Goal: Transaction & Acquisition: Purchase product/service

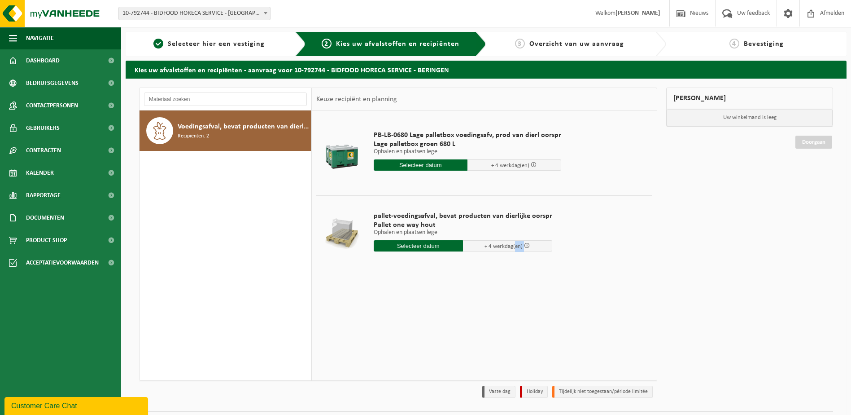
drag, startPoint x: 509, startPoint y: 246, endPoint x: 540, endPoint y: 246, distance: 31.0
click at [540, 246] on span "+ 4 werkdag(en)" at bounding box center [507, 245] width 89 height 11
click at [539, 246] on span "+ 4 werkdag(en)" at bounding box center [507, 245] width 89 height 11
drag, startPoint x: 544, startPoint y: 43, endPoint x: 608, endPoint y: 46, distance: 63.8
click at [608, 46] on span "Overzicht van uw aanvraag" at bounding box center [577, 43] width 95 height 7
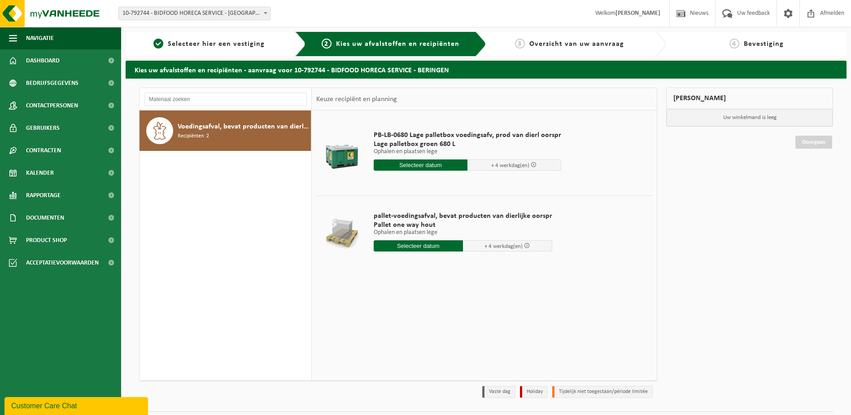
click at [612, 46] on span "Overzicht van uw aanvraag" at bounding box center [577, 43] width 95 height 7
click at [415, 153] on p "Ophalen en plaatsen lege" at bounding box center [468, 152] width 188 height 6
drag, startPoint x: 415, startPoint y: 153, endPoint x: 414, endPoint y: 147, distance: 5.9
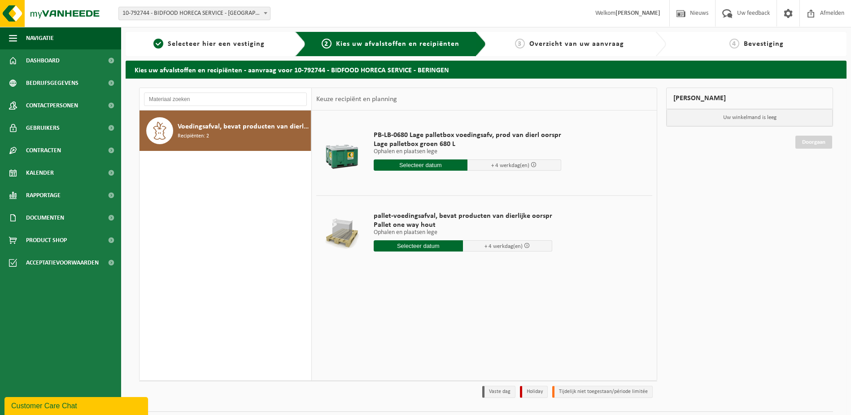
click at [414, 147] on span "Lage palletbox groen 680 L" at bounding box center [468, 144] width 188 height 9
click at [422, 161] on input "text" at bounding box center [421, 164] width 94 height 11
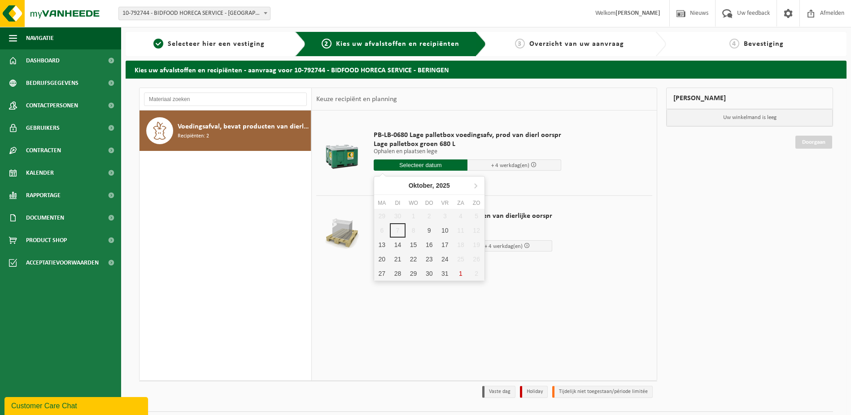
click at [397, 227] on div "29 30 1 2 3 4 5 6 7 8 9 10 11 12 13 14 15 16 17 18 19 20 21 22 23 24 25 26 27 2…" at bounding box center [429, 245] width 110 height 72
click at [362, 146] on div at bounding box center [342, 153] width 46 height 36
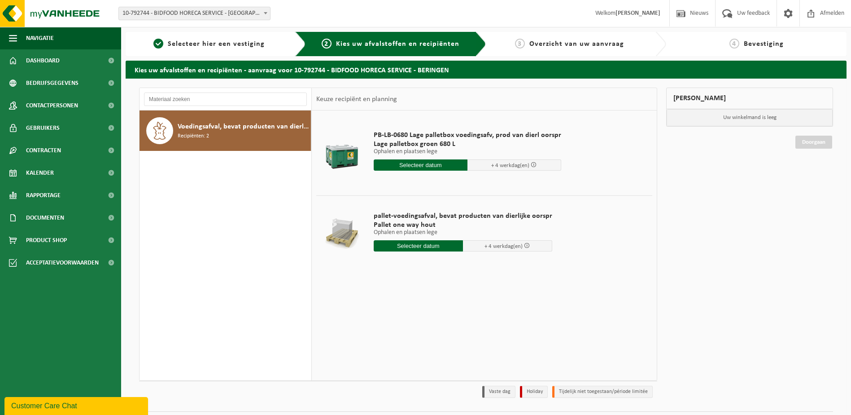
click at [531, 165] on span at bounding box center [534, 165] width 6 height 6
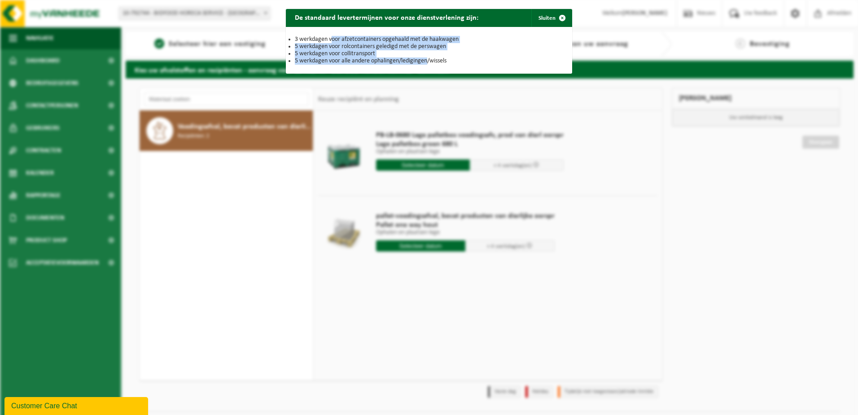
drag, startPoint x: 330, startPoint y: 41, endPoint x: 425, endPoint y: 63, distance: 97.6
click at [425, 63] on ul "3 werkdagen voor afzetcontainers opgehaald met de haakwagen 5 werkdagen voor ro…" at bounding box center [429, 50] width 268 height 29
drag, startPoint x: 425, startPoint y: 63, endPoint x: 404, endPoint y: 65, distance: 21.2
click at [405, 65] on div "3 werkdagen voor afzetcontainers opgehaald met de haakwagen 5 werkdagen voor ro…" at bounding box center [429, 50] width 286 height 47
drag, startPoint x: 359, startPoint y: 62, endPoint x: 451, endPoint y: 61, distance: 92.0
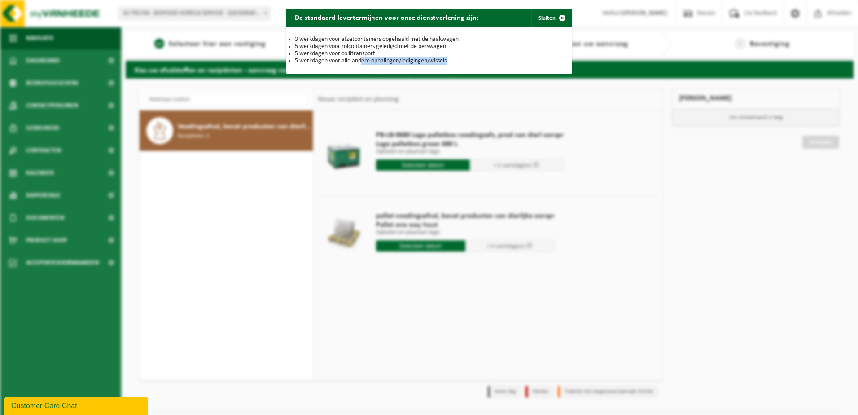
click at [451, 61] on li "5 werkdagen voor alle andere ophalingen/ledigingen/wissels" at bounding box center [429, 60] width 268 height 7
click at [561, 13] on span "button" at bounding box center [562, 18] width 18 height 18
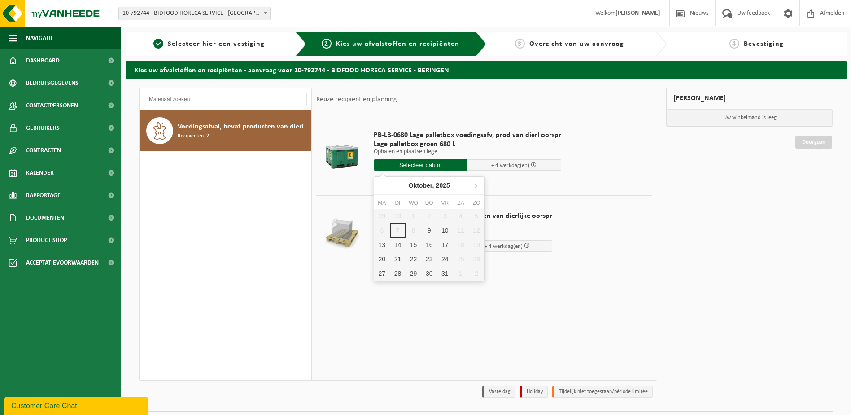
click at [437, 162] on input "text" at bounding box center [421, 164] width 94 height 11
click at [402, 244] on div "14" at bounding box center [398, 244] width 16 height 14
type input "Van 2025-10-14"
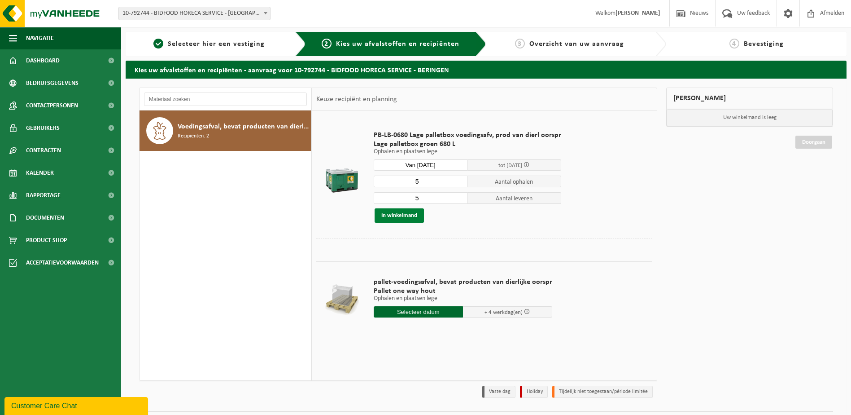
click at [422, 219] on button "In winkelmand" at bounding box center [399, 215] width 49 height 14
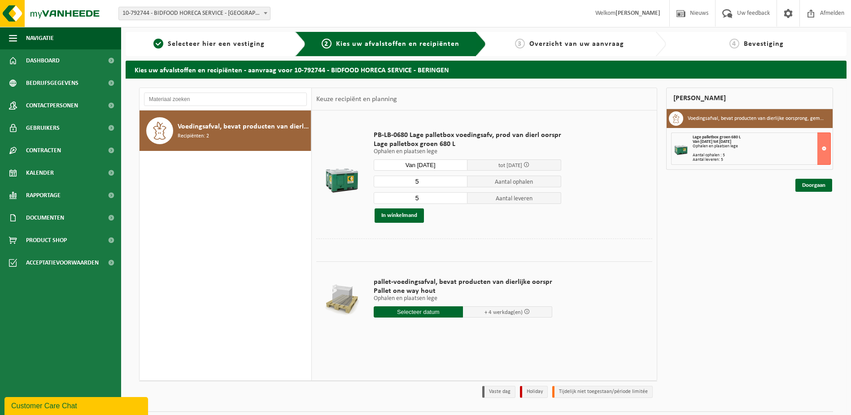
click at [418, 308] on input "text" at bounding box center [418, 311] width 89 height 11
click at [398, 391] on div "14" at bounding box center [398, 391] width 16 height 14
type input "Van 2025-10-14"
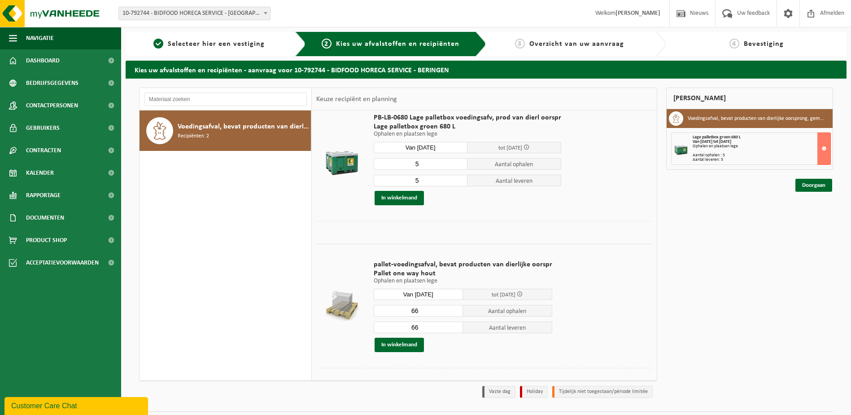
scroll to position [32, 0]
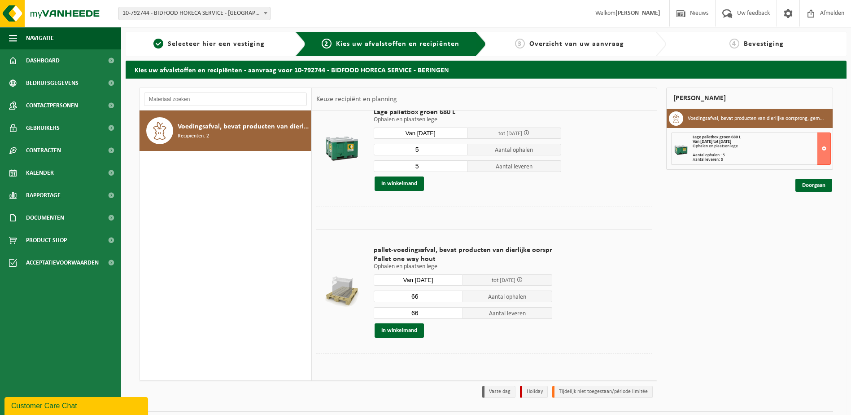
click at [434, 293] on input "66" at bounding box center [418, 296] width 89 height 12
drag, startPoint x: 434, startPoint y: 293, endPoint x: 399, endPoint y: 301, distance: 35.8
click at [399, 301] on input "66" at bounding box center [418, 296] width 89 height 12
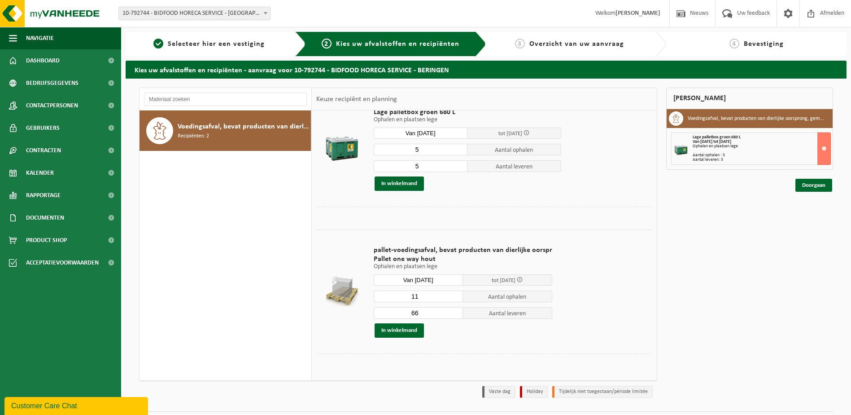
type input "11"
drag, startPoint x: 424, startPoint y: 309, endPoint x: 399, endPoint y: 313, distance: 25.9
click at [399, 313] on input "66" at bounding box center [418, 313] width 89 height 12
type input "0"
click at [597, 250] on td "pallet-voedingsafval, bevat producten van dierlijke oorspr Pallet one way hout …" at bounding box center [510, 291] width 286 height 124
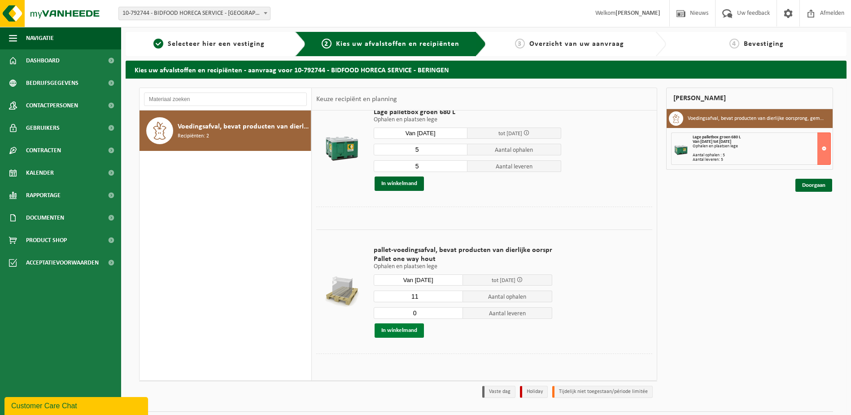
click at [407, 330] on button "In winkelmand" at bounding box center [399, 330] width 49 height 14
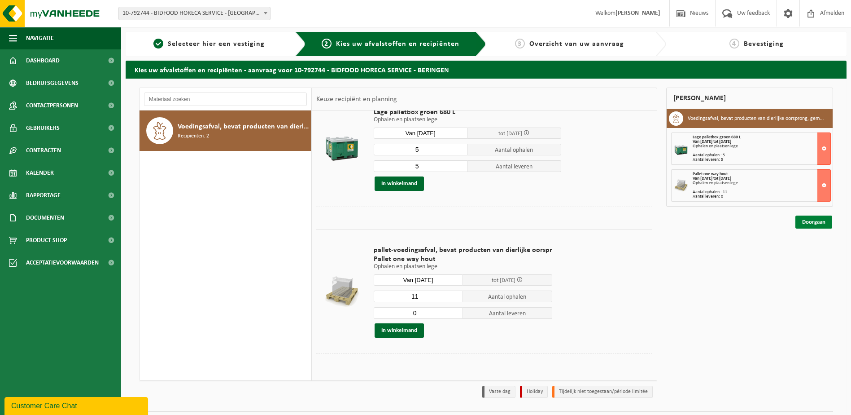
click at [801, 219] on link "Doorgaan" at bounding box center [814, 221] width 37 height 13
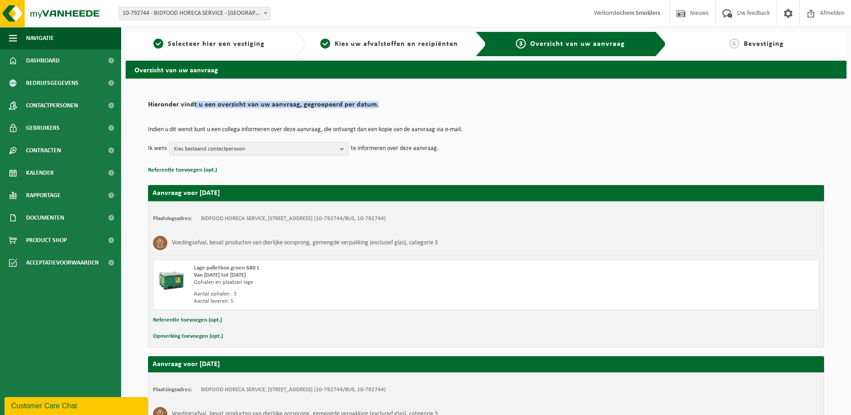
drag, startPoint x: 193, startPoint y: 107, endPoint x: 400, endPoint y: 104, distance: 207.4
click at [399, 104] on h2 "Hieronder vindt u een overzicht van uw aanvraag, gegroepeerd per datum." at bounding box center [486, 107] width 676 height 12
click at [400, 104] on h2 "Hieronder vindt u een overzicht van uw aanvraag, gegroepeerd per datum." at bounding box center [486, 107] width 676 height 12
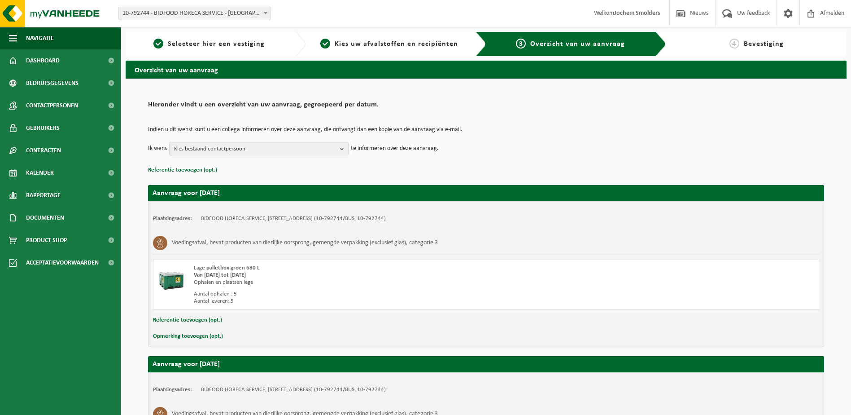
click at [259, 144] on span "Kies bestaand contactpersoon" at bounding box center [255, 148] width 162 height 13
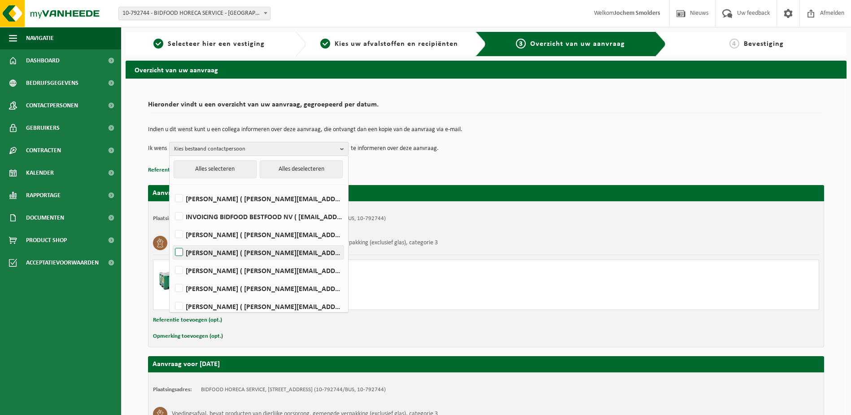
scroll to position [5, 0]
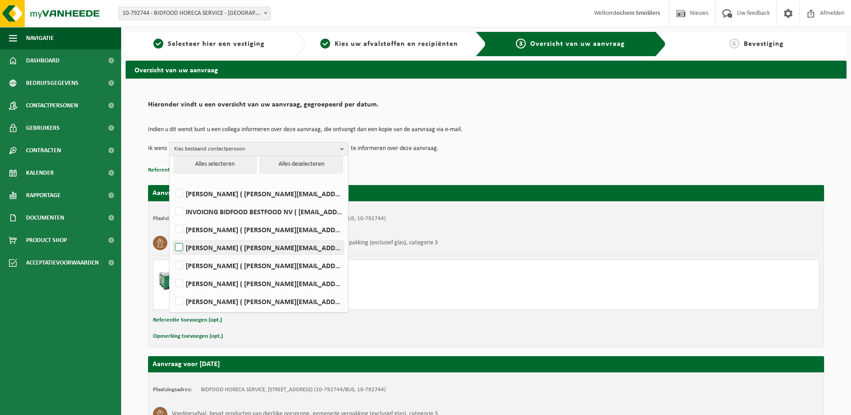
click at [182, 250] on label "Tom Grauls ( t.grauls@bidfood.be )" at bounding box center [258, 247] width 171 height 13
click at [172, 236] on input "Tom Grauls ( t.grauls@bidfood.be )" at bounding box center [171, 236] width 0 height 0
checkbox input "true"
click at [586, 126] on div "Indien u dit wenst kunt u een collega informeren over deze aanvraag, die ontvan…" at bounding box center [486, 141] width 676 height 47
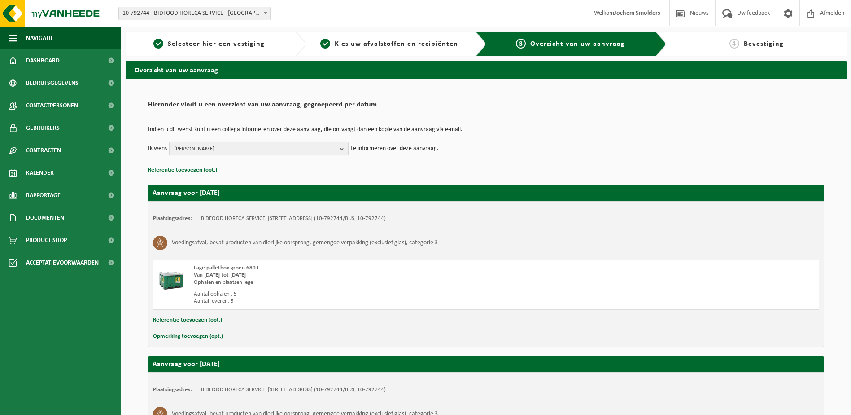
click at [327, 155] on span "Tom Grauls" at bounding box center [255, 148] width 162 height 13
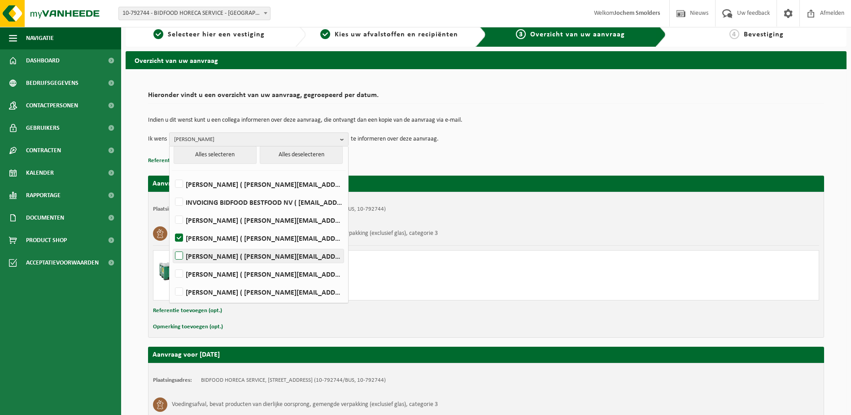
scroll to position [0, 0]
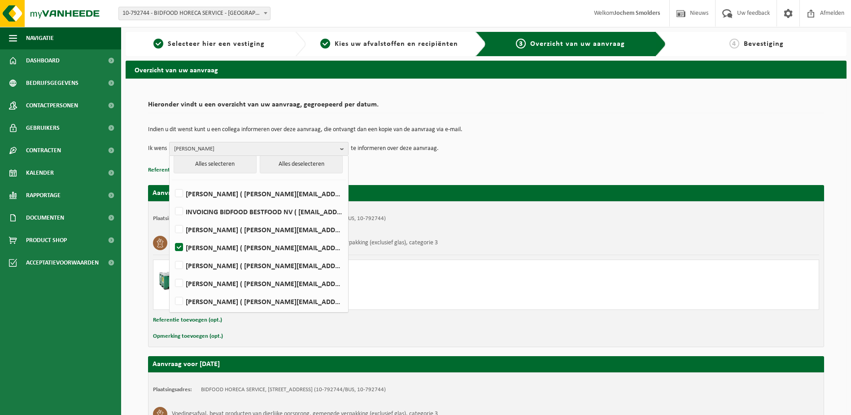
click at [573, 133] on td "Indien u dit wenst kunt u een collega informeren over deze aanvraag, die ontvan…" at bounding box center [486, 134] width 676 height 15
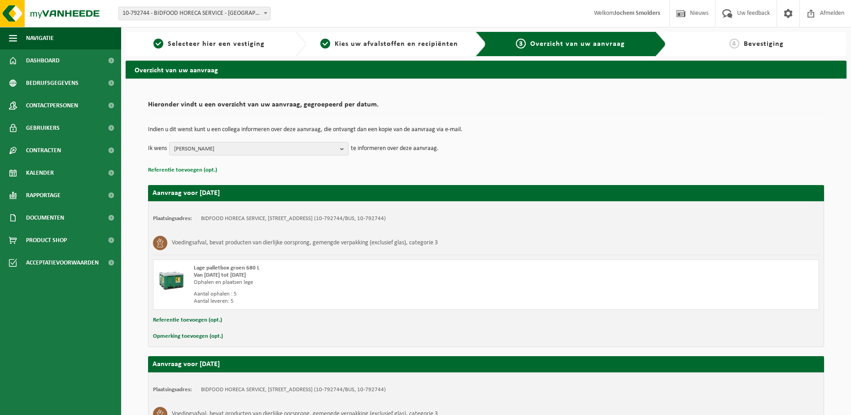
click at [196, 171] on button "Referentie toevoegen (opt.)" at bounding box center [182, 170] width 69 height 12
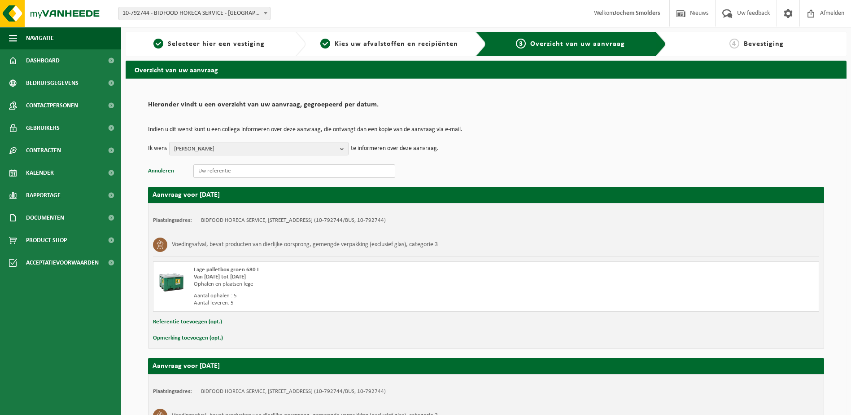
click at [197, 172] on input "text" at bounding box center [294, 170] width 202 height 13
click at [197, 172] on input "Smolders Jochem" at bounding box center [294, 170] width 202 height 13
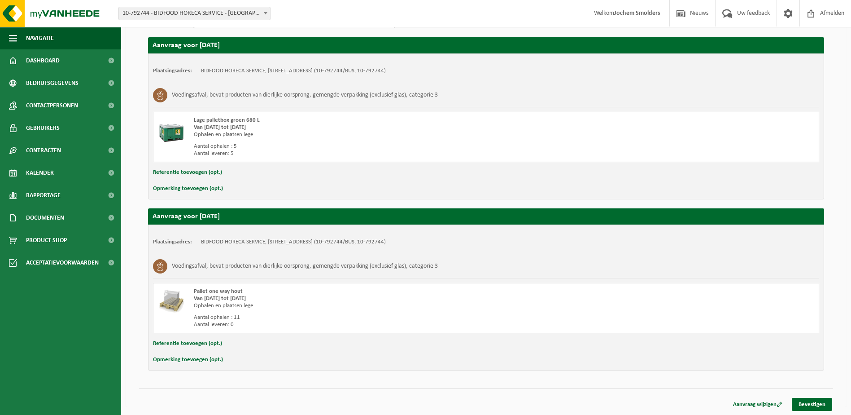
scroll to position [150, 0]
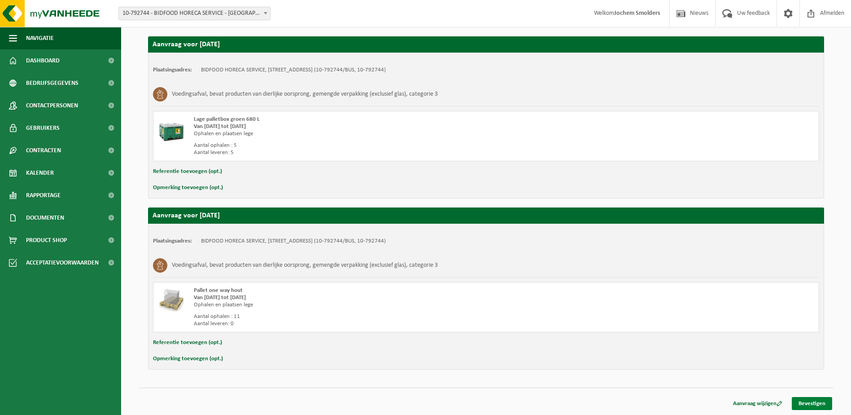
type input "Aanvrager: Smolders Jochem"
click at [804, 401] on link "Bevestigen" at bounding box center [812, 403] width 40 height 13
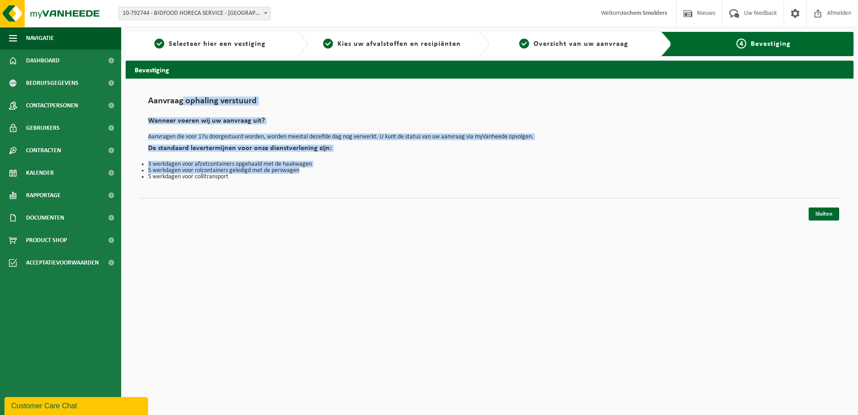
drag, startPoint x: 187, startPoint y: 96, endPoint x: 310, endPoint y: 170, distance: 143.3
click at [309, 170] on div "Aanvraag ophaling verstuurd Wanneer voeren wij uw aanvraag uit? Aanvragen die v…" at bounding box center [489, 137] width 683 height 83
click at [311, 171] on li "5 werkdagen voor rolcontainers geledigd met de perswagen" at bounding box center [489, 170] width 683 height 6
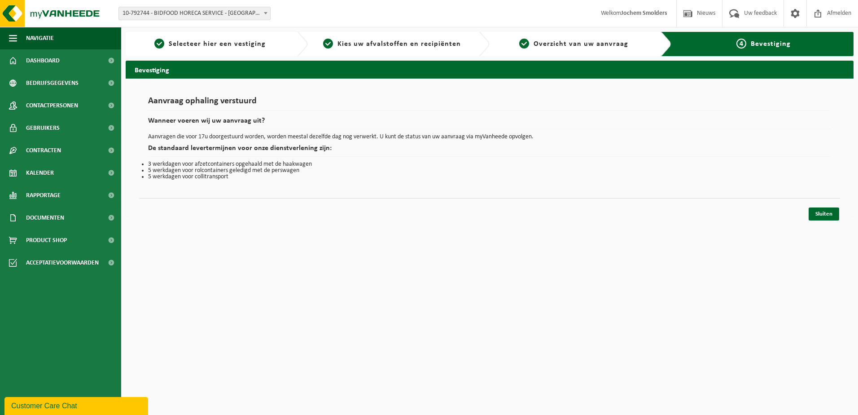
click at [281, 186] on div "Aanvraag ophaling verstuurd Wanneer voeren wij uw aanvraag uit? Aanvragen die v…" at bounding box center [489, 138] width 701 height 101
click at [825, 208] on link "Sluiten" at bounding box center [824, 213] width 31 height 13
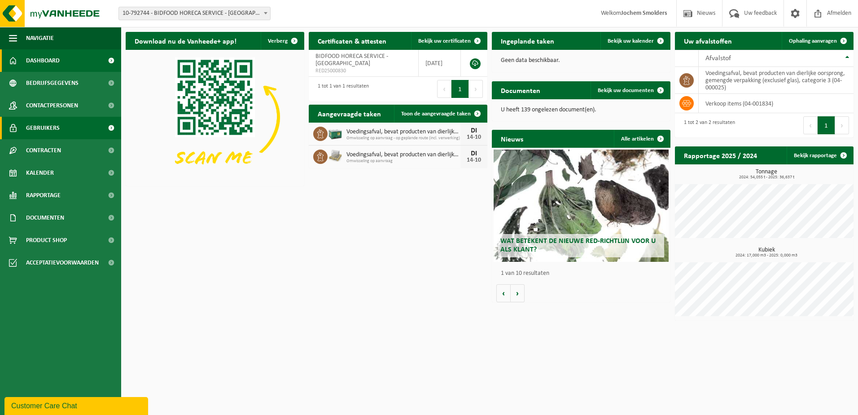
click at [68, 135] on link "Gebruikers" at bounding box center [60, 128] width 121 height 22
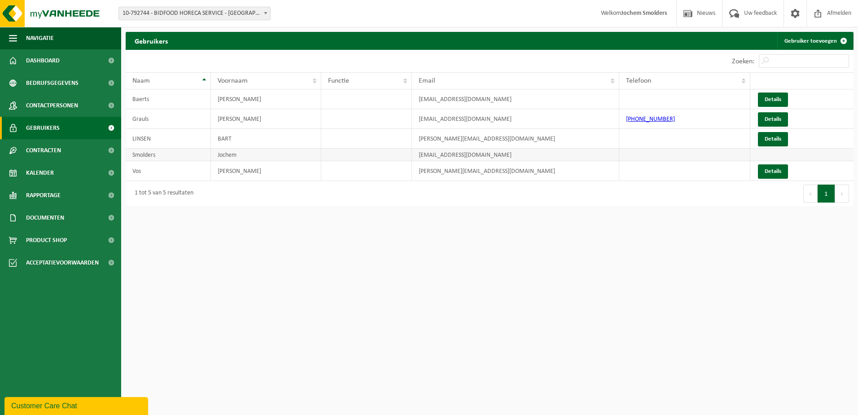
click at [228, 158] on td "Jochem" at bounding box center [266, 155] width 110 height 13
click at [168, 159] on td "Smolders" at bounding box center [168, 155] width 85 height 13
click at [273, 153] on td "Jochem" at bounding box center [266, 155] width 110 height 13
drag, startPoint x: 312, startPoint y: 154, endPoint x: 509, endPoint y: 156, distance: 197.0
click at [509, 156] on tr "Smolders Jochem J.smolders@bidfood.be" at bounding box center [490, 155] width 728 height 13
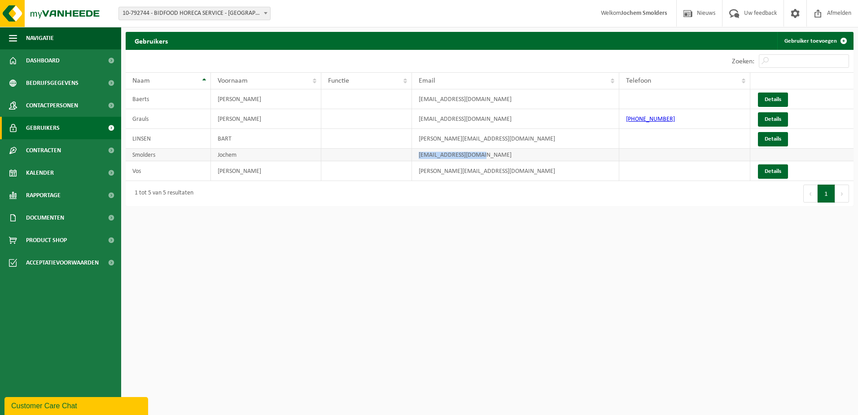
click at [510, 156] on td "J.smolders@bidfood.be" at bounding box center [515, 155] width 207 height 13
click at [61, 101] on span "Contactpersonen" at bounding box center [52, 105] width 52 height 22
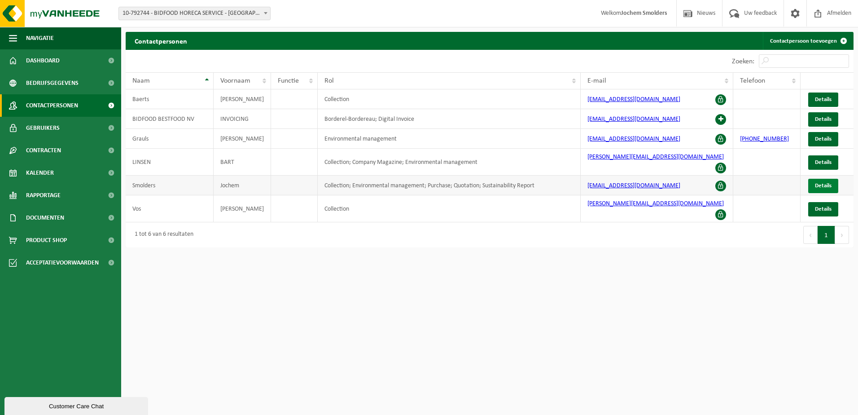
click at [815, 179] on link "Details" at bounding box center [823, 186] width 30 height 14
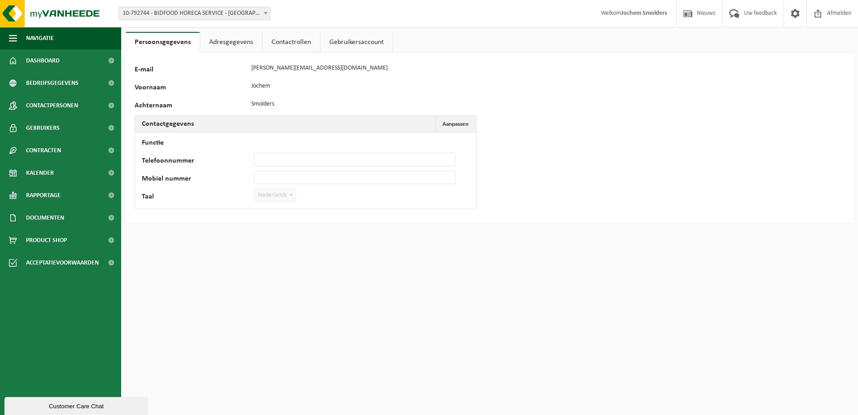
click at [285, 44] on link "Contactrollen" at bounding box center [291, 42] width 57 height 21
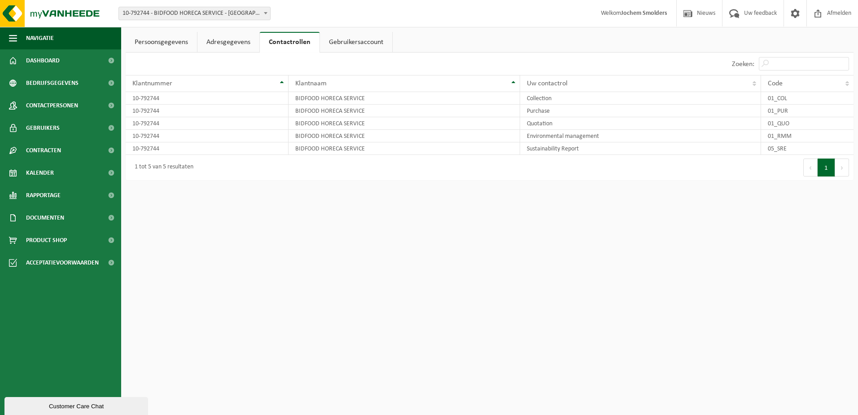
click at [341, 44] on link "Gebruikersaccount" at bounding box center [356, 42] width 72 height 21
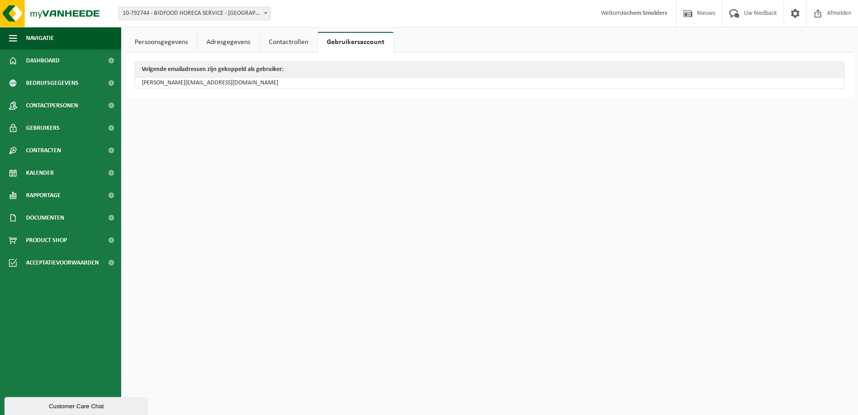
click at [295, 45] on link "Contactrollen" at bounding box center [288, 42] width 57 height 21
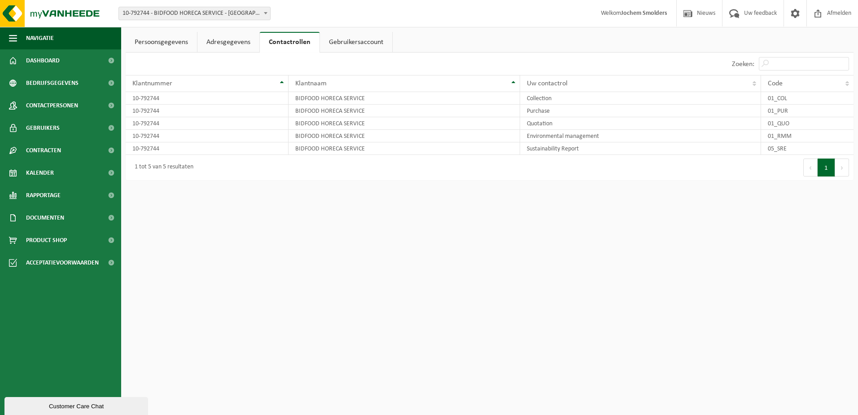
click at [232, 47] on link "Adresgegevens" at bounding box center [228, 42] width 62 height 21
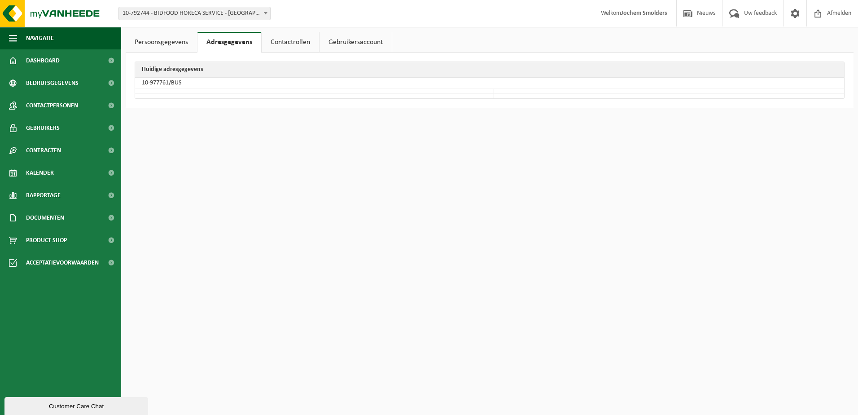
click at [180, 46] on link "Persoonsgegevens" at bounding box center [161, 42] width 71 height 21
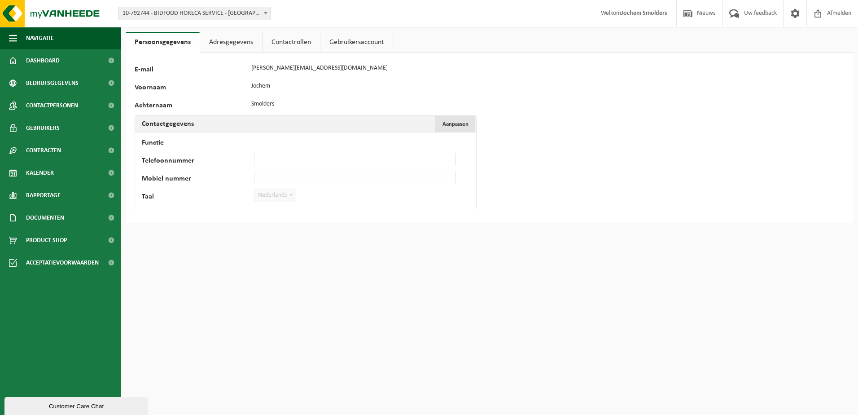
click at [455, 121] on span "Aanpassen" at bounding box center [455, 124] width 26 height 6
click at [313, 139] on input "Functie" at bounding box center [355, 141] width 202 height 13
type input "HSEQ"
click at [312, 165] on input "Telefoonnummer" at bounding box center [355, 159] width 202 height 13
type input "[PHONE_NUMBER]"
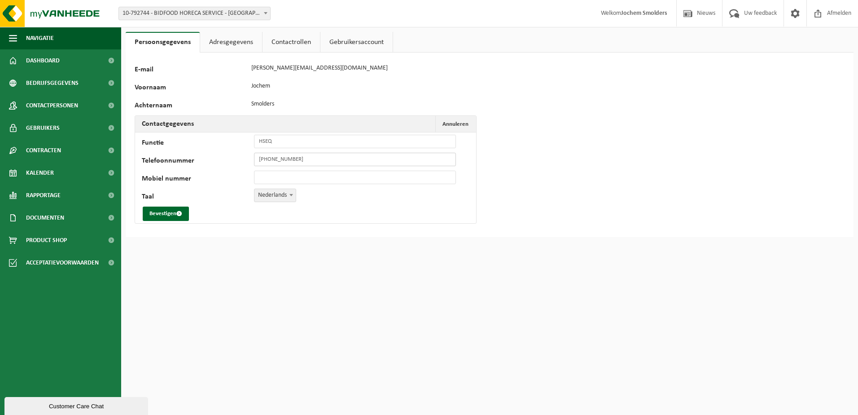
click at [320, 159] on input "[PHONE_NUMBER]" at bounding box center [355, 159] width 202 height 13
drag, startPoint x: 316, startPoint y: 159, endPoint x: 241, endPoint y: 159, distance: 74.9
click at [241, 159] on div "Telefoonnummer +32 496 26 72 38" at bounding box center [303, 159] width 323 height 13
click at [294, 179] on input "Mobiel nummer" at bounding box center [355, 177] width 202 height 13
type input "[PHONE_NUMBER]"
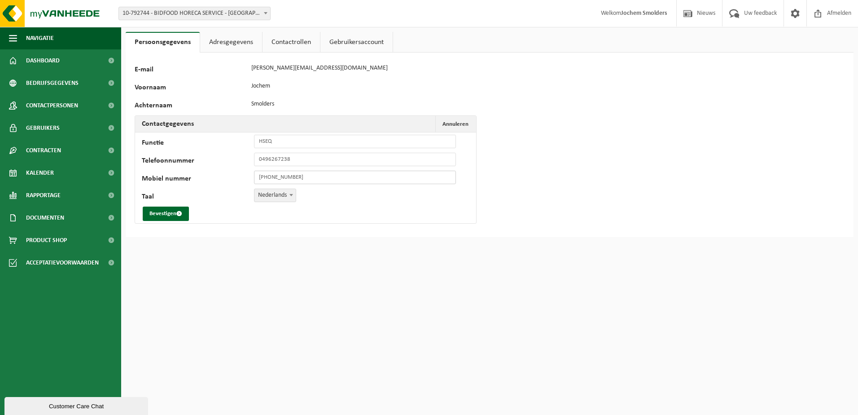
type input "[PHONE_NUMBER]"
click at [294, 193] on span at bounding box center [291, 195] width 9 height 12
click at [153, 221] on td "Functie HSEQ Telefoonnummer +32 496 26 72 38 Mobiel nummer +32 496 26 72 38 Taa…" at bounding box center [305, 177] width 341 height 91
click at [170, 213] on button "Bevestigen" at bounding box center [166, 213] width 46 height 14
